Goal: Task Accomplishment & Management: Use online tool/utility

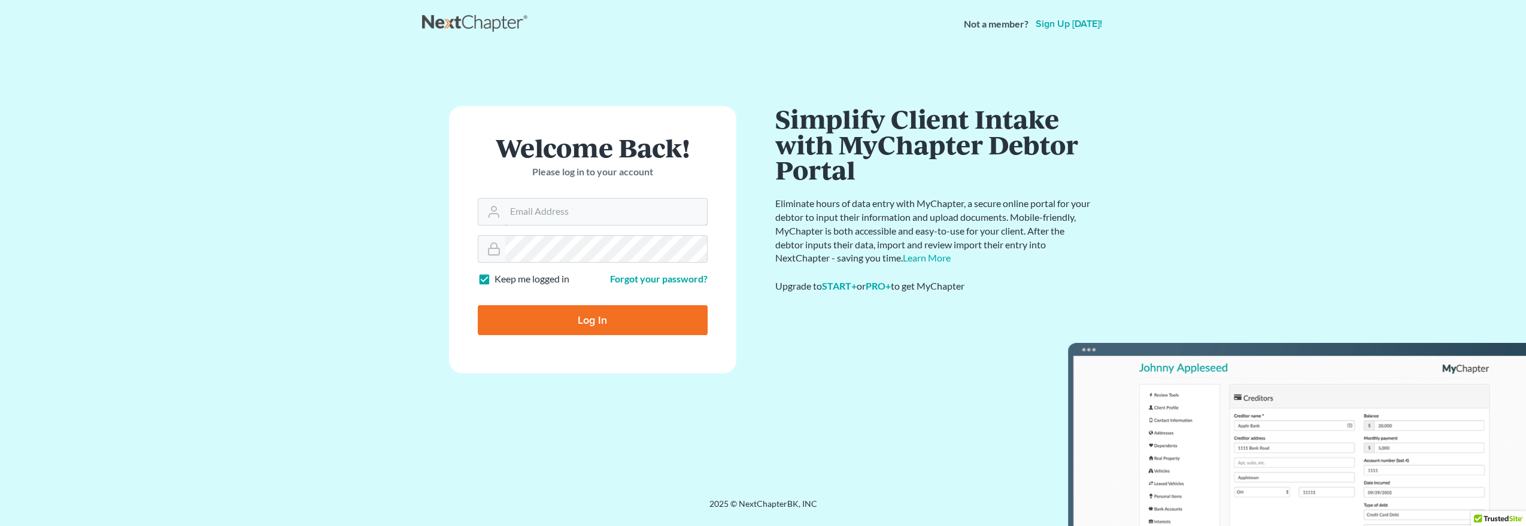
type input "[EMAIL_ADDRESS][DOMAIN_NAME]"
click at [641, 323] on input "Log In" at bounding box center [593, 320] width 230 height 30
type input "Thinking..."
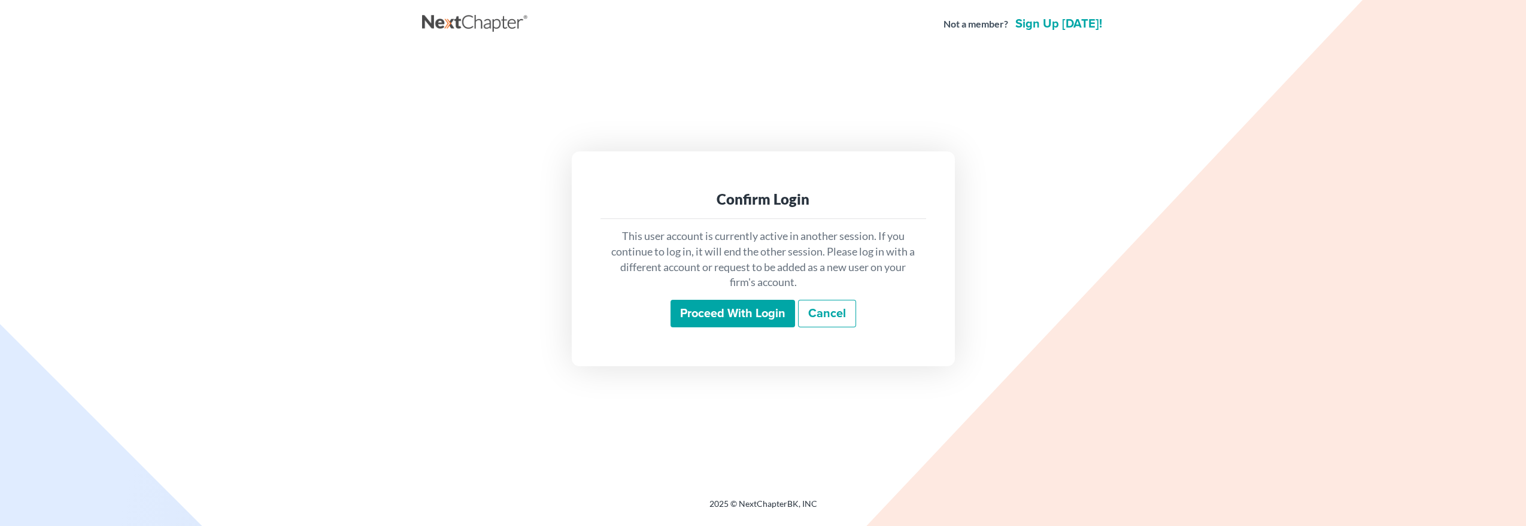
click at [679, 312] on input "Proceed with login" at bounding box center [732, 314] width 124 height 28
